Goal: Check status: Check status

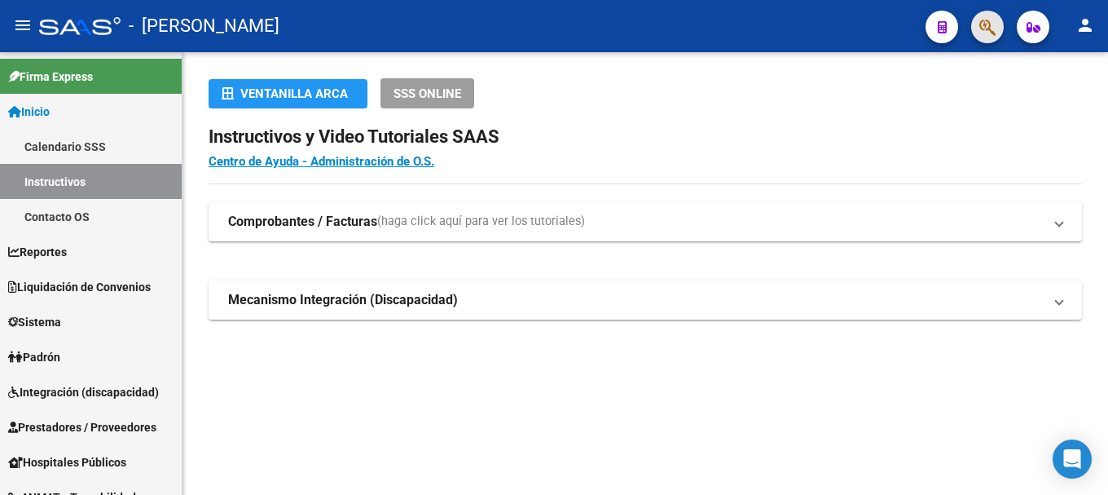
click at [979, 30] on button "button" at bounding box center [987, 27] width 33 height 33
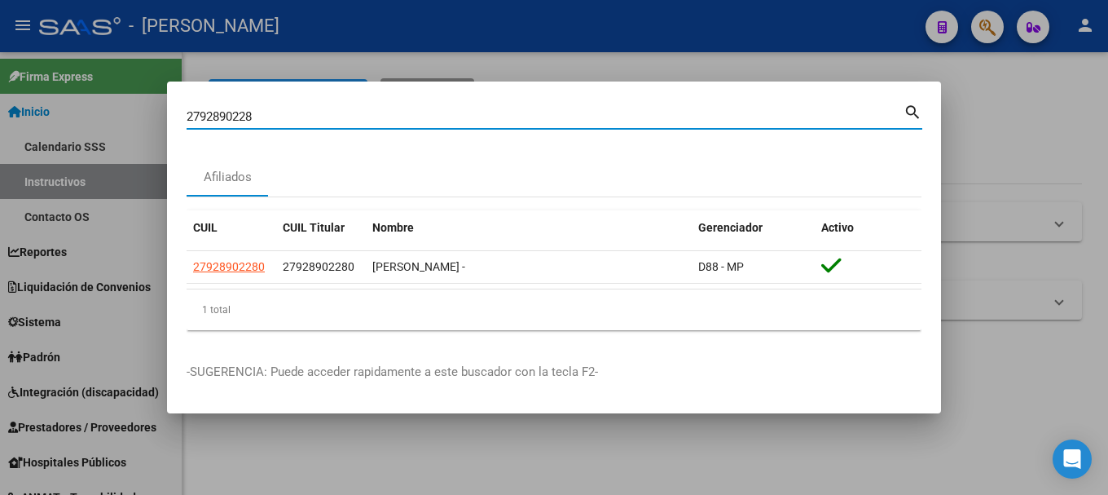
click at [420, 123] on input "2792890228" at bounding box center [545, 116] width 717 height 15
drag, startPoint x: 442, startPoint y: 111, endPoint x: 224, endPoint y: 114, distance: 217.6
click at [226, 114] on input "2792890228" at bounding box center [545, 116] width 717 height 15
type input "2"
type input "35972311"
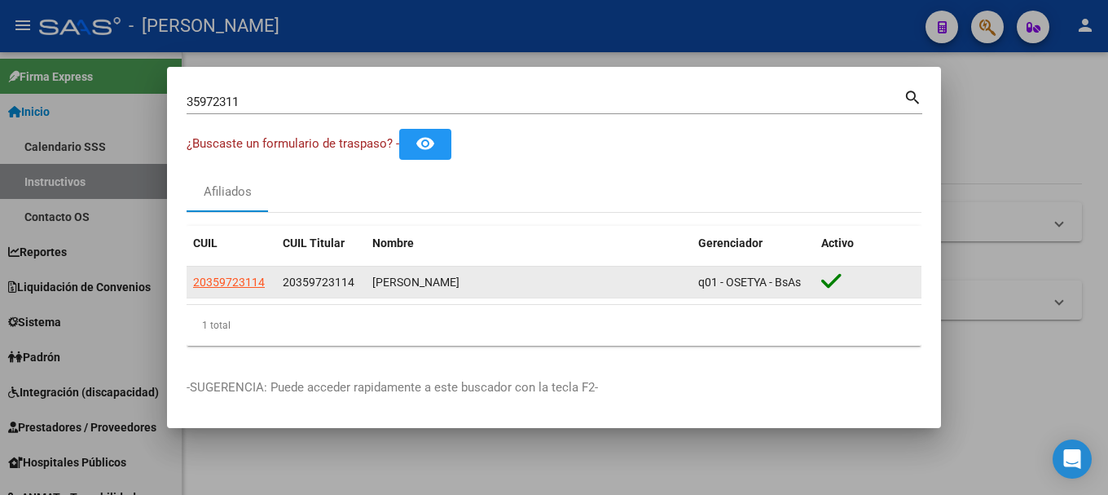
click at [310, 284] on span "20359723114" at bounding box center [319, 281] width 72 height 13
copy span "20359723114"
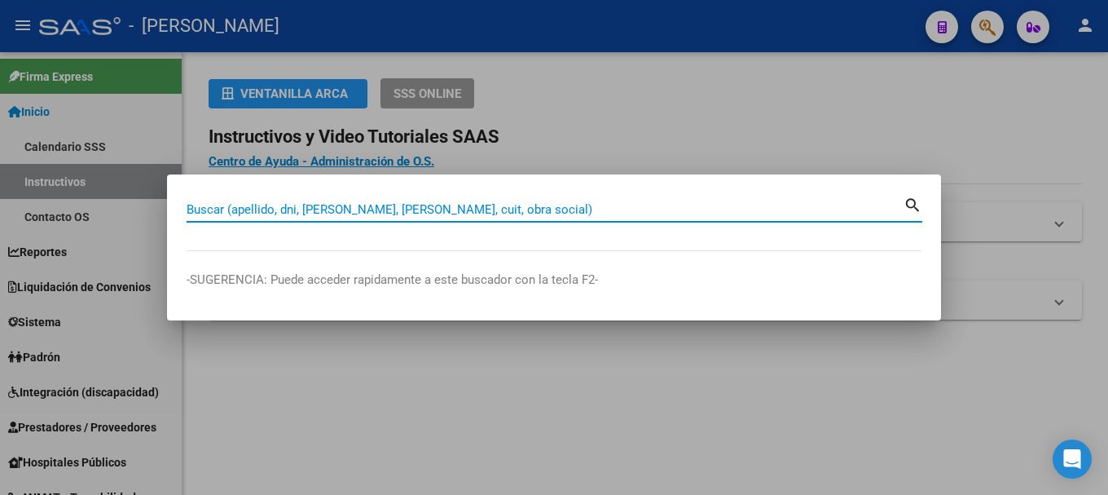
paste input "37766050"
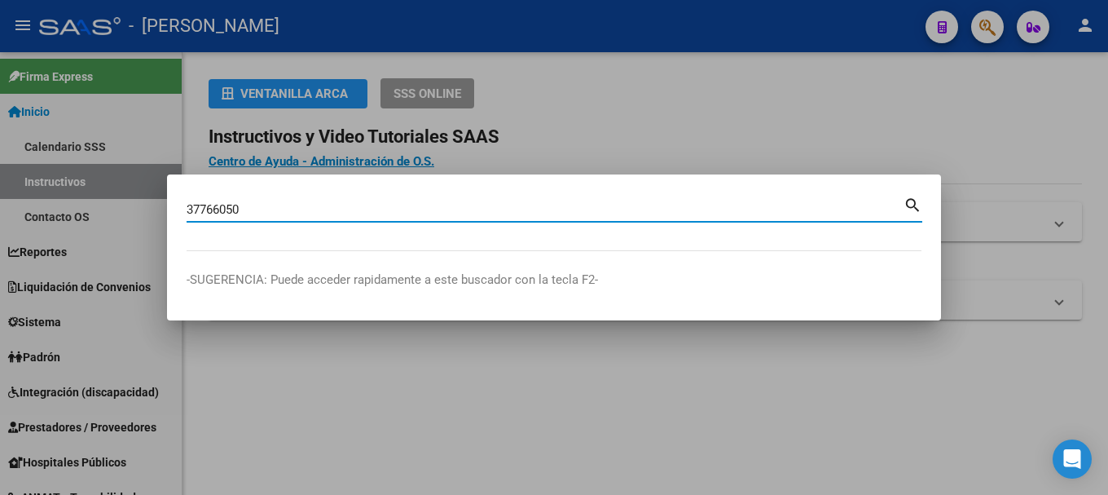
type input "37766050"
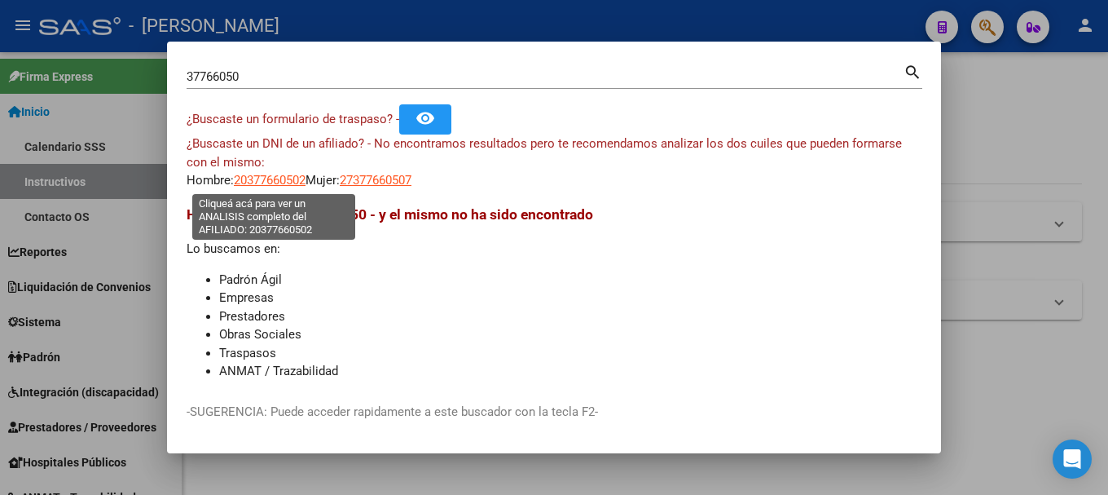
click at [306, 179] on span "20377660502" at bounding box center [270, 180] width 72 height 15
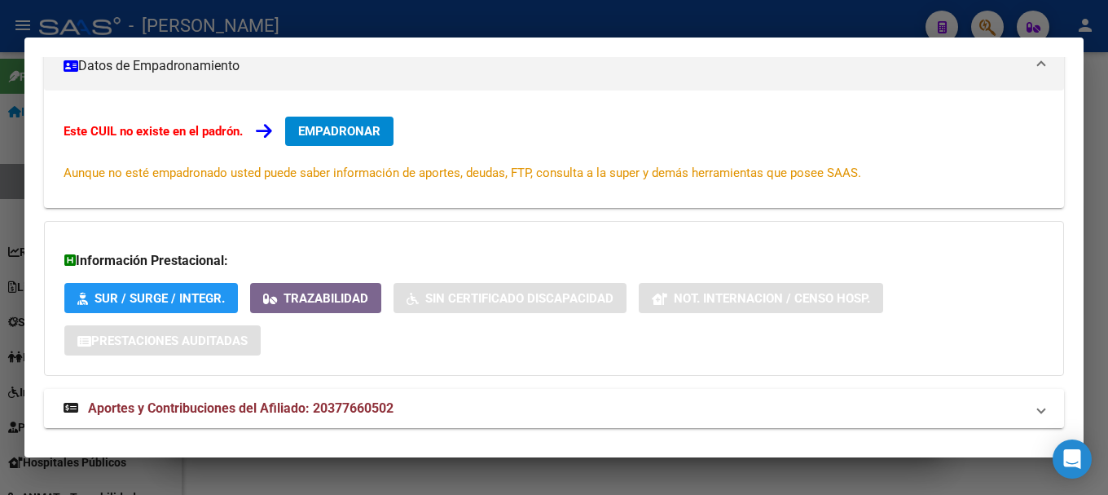
scroll to position [267, 0]
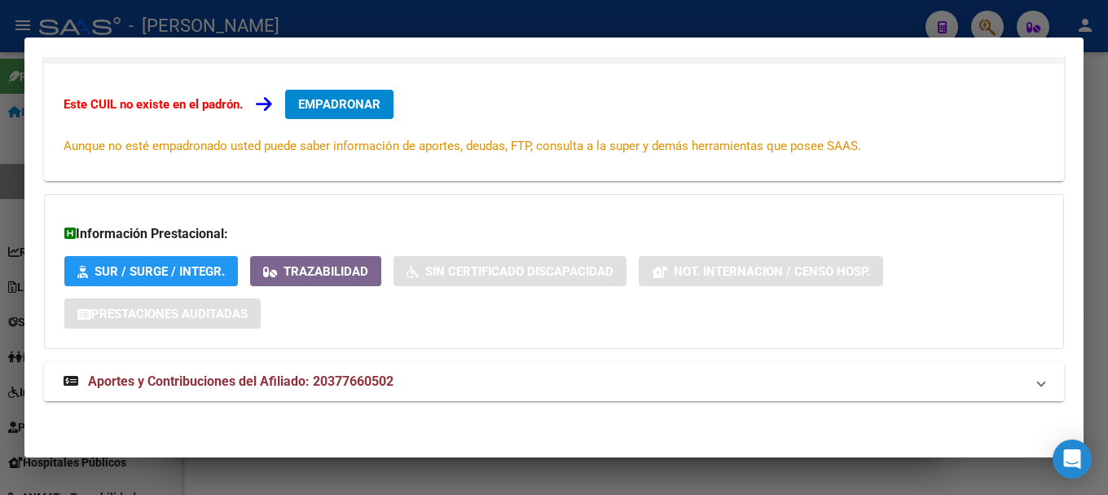
click at [379, 390] on strong "Aportes y Contribuciones del Afiliado: 20377660502" at bounding box center [229, 382] width 330 height 20
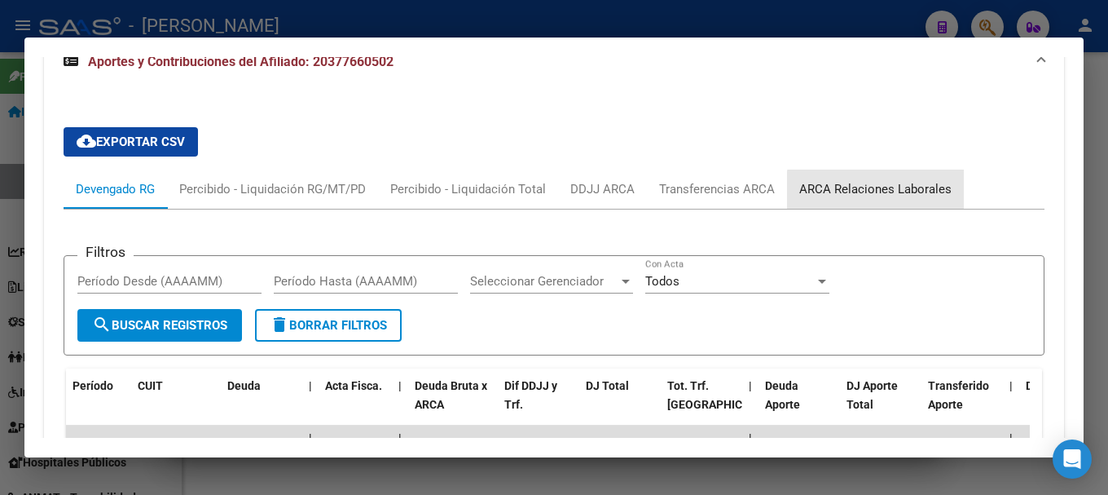
click at [948, 200] on div "ARCA Relaciones Laborales" at bounding box center [875, 189] width 177 height 39
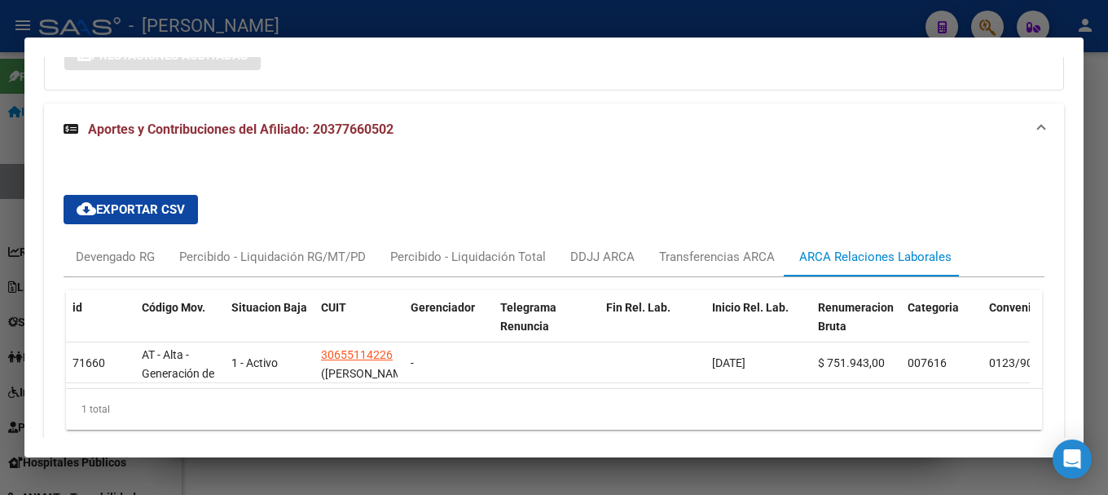
scroll to position [593, 0]
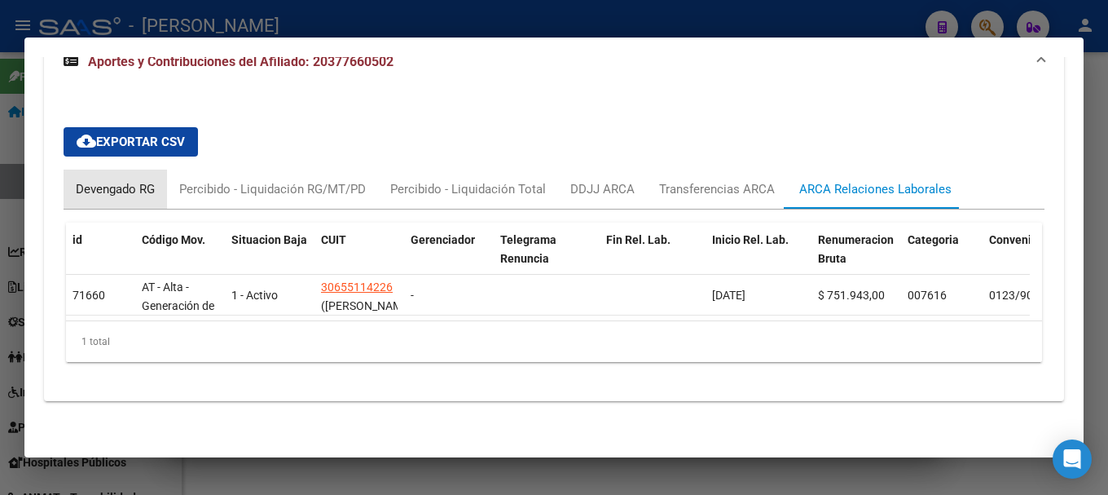
click at [148, 180] on div "Devengado RG" at bounding box center [115, 189] width 79 height 18
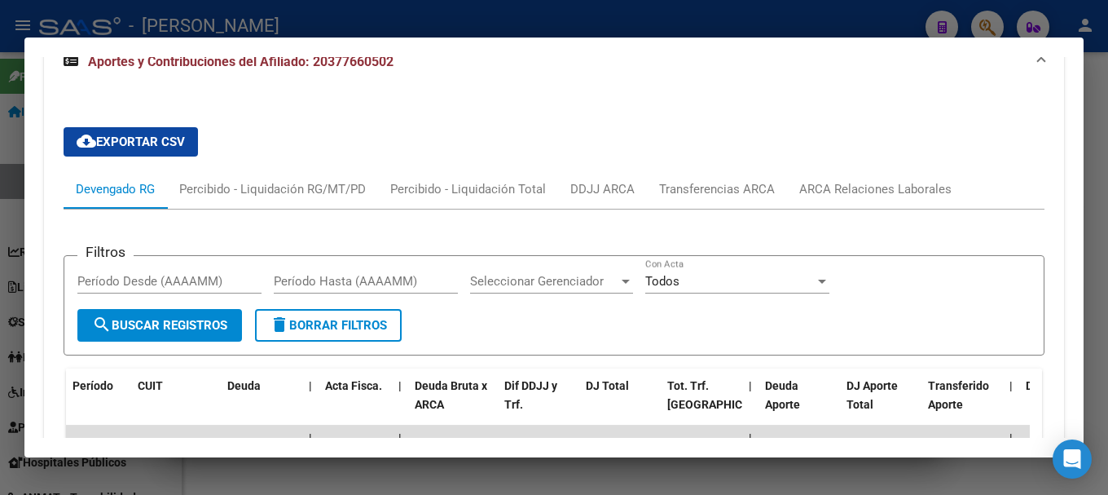
scroll to position [675, 0]
